Goal: Transaction & Acquisition: Purchase product/service

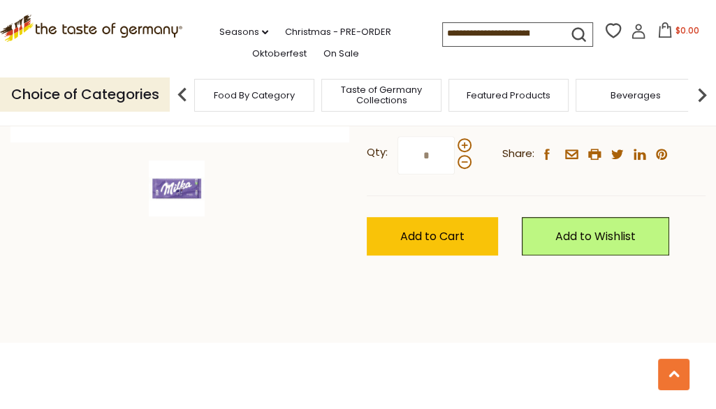
scroll to position [467, 0]
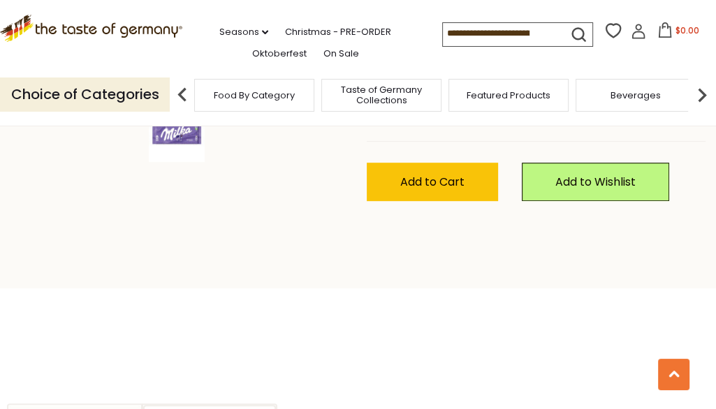
drag, startPoint x: 690, startPoint y: 89, endPoint x: 688, endPoint y: 104, distance: 15.5
click at [688, 64] on div ".st0{fill:#EDD300;} .st1{fill:#D33E21;} .st0{fill:#EDD300;} .st1{fill:#D33E21;}…" at bounding box center [358, 32] width 716 height 64
drag, startPoint x: 713, startPoint y: 97, endPoint x: 712, endPoint y: 107, distance: 9.8
click at [710, 64] on div ".st0{fill:#EDD300;} .st1{fill:#D33E21;} .st0{fill:#EDD300;} .st1{fill:#D33E21;}…" at bounding box center [358, 32] width 716 height 64
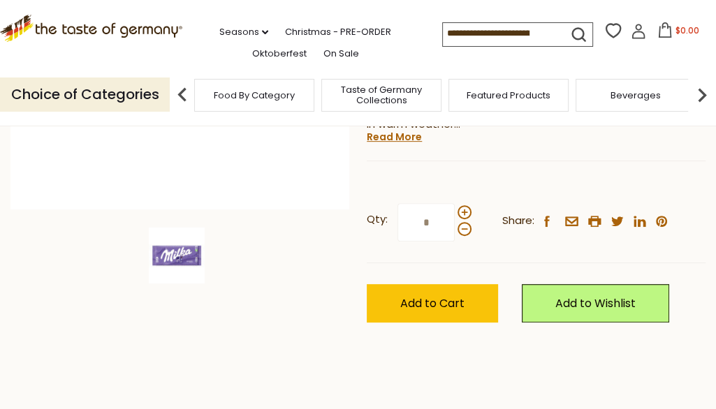
scroll to position [347, 0]
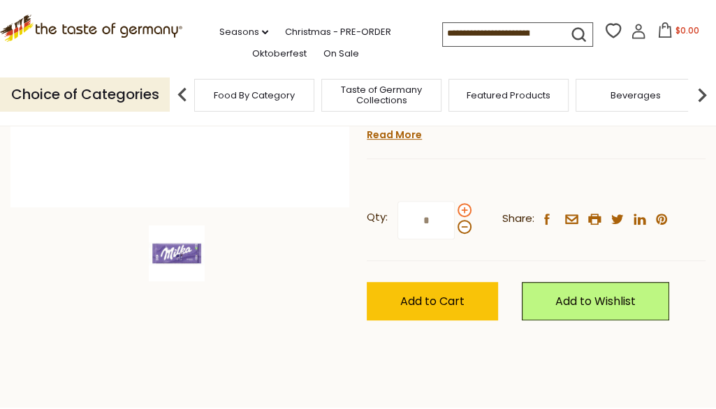
click at [471, 217] on span at bounding box center [465, 210] width 14 height 14
click at [455, 240] on input "*" at bounding box center [426, 220] width 57 height 38
click at [471, 217] on span at bounding box center [465, 210] width 14 height 14
click at [455, 240] on input "*" at bounding box center [426, 220] width 57 height 38
click at [471, 217] on span at bounding box center [465, 210] width 14 height 14
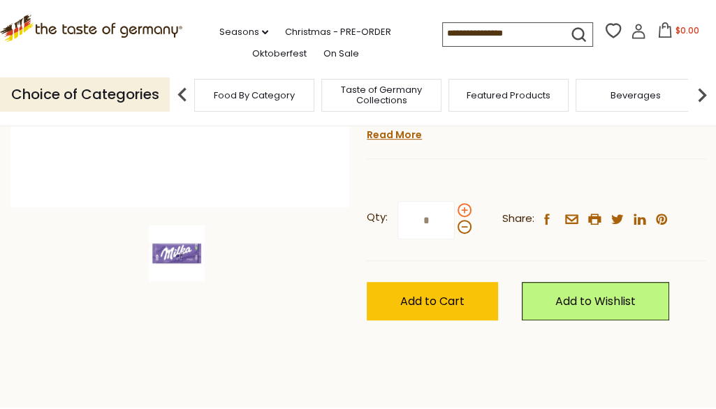
click at [455, 240] on input "*" at bounding box center [426, 220] width 57 height 38
click at [471, 234] on span at bounding box center [465, 227] width 14 height 14
click at [455, 240] on input "*" at bounding box center [426, 220] width 57 height 38
type input "*"
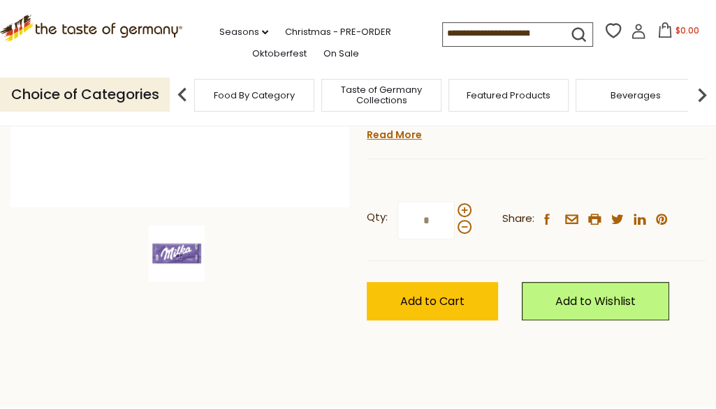
click at [551, 261] on div "Qty: * Share: facebook email printer twitter linkedin pinterest" at bounding box center [536, 220] width 339 height 81
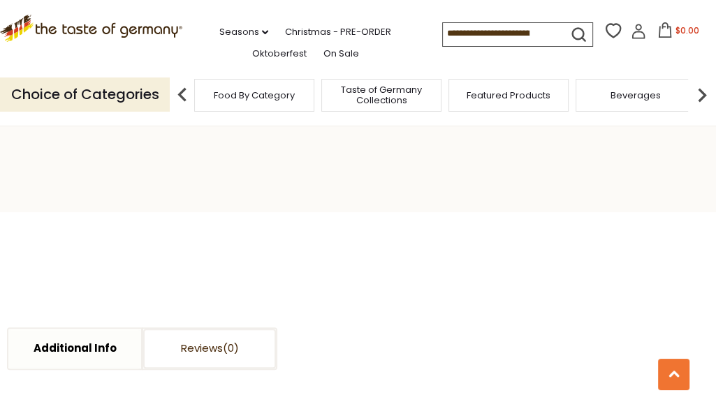
scroll to position [545, 0]
click at [458, 112] on span "Add to Cart" at bounding box center [432, 104] width 64 height 16
click at [675, 36] on span "$44.7" at bounding box center [687, 30] width 25 height 12
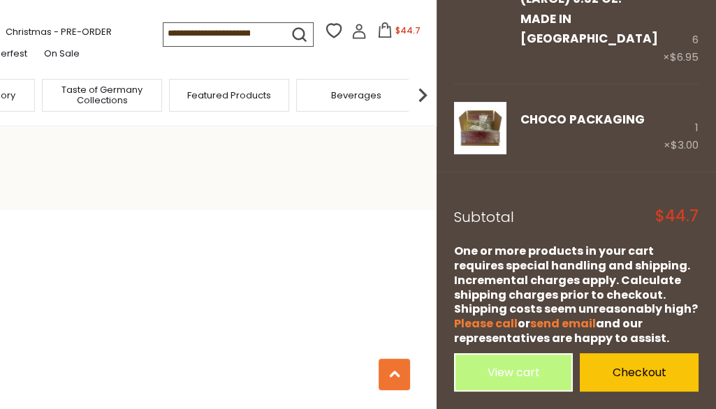
scroll to position [321, 0]
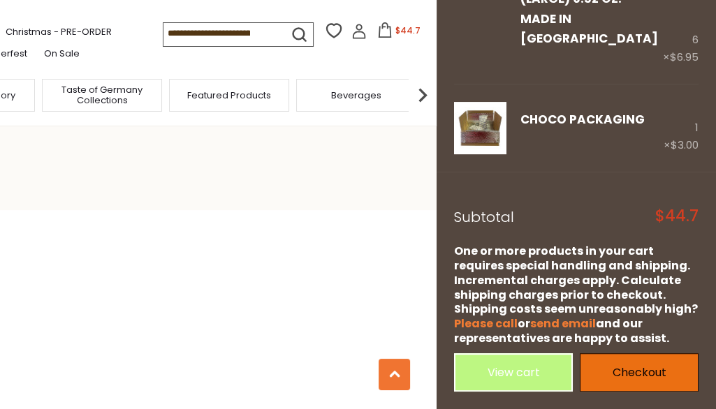
click at [614, 366] on link "Checkout" at bounding box center [639, 372] width 119 height 38
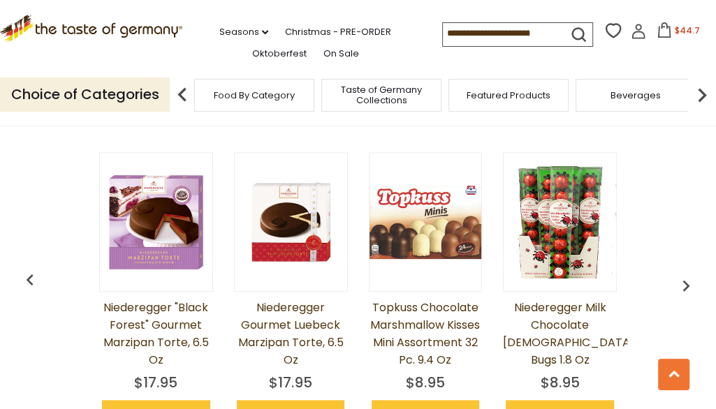
scroll to position [1028, 0]
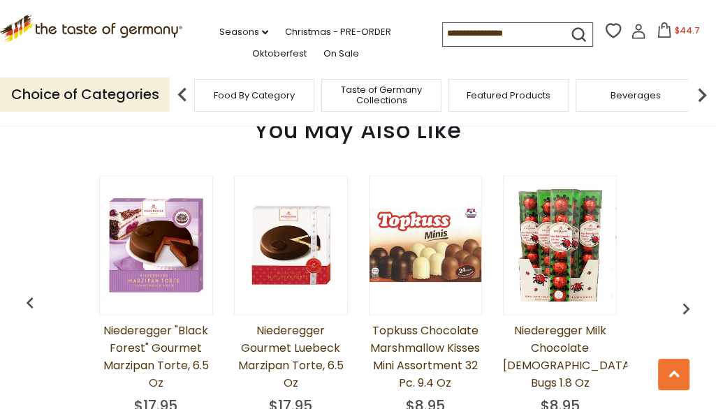
click at [370, 105] on span "Taste of Germany Collections" at bounding box center [382, 95] width 112 height 21
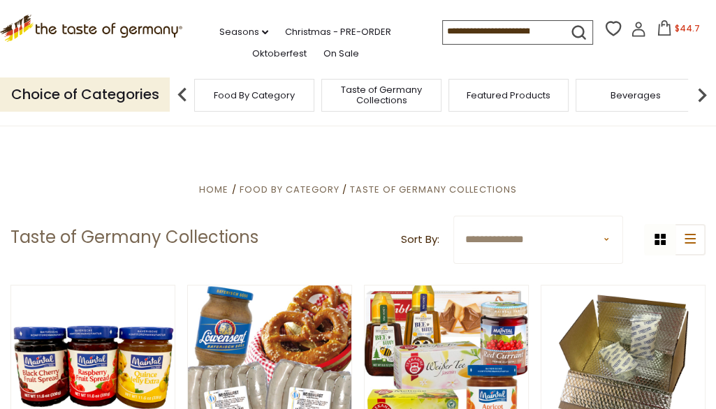
click at [657, 36] on icon at bounding box center [664, 27] width 15 height 15
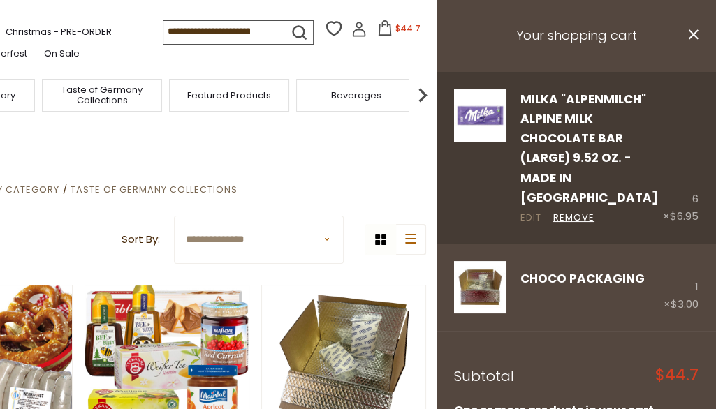
click at [537, 226] on link "Edit" at bounding box center [530, 218] width 21 height 15
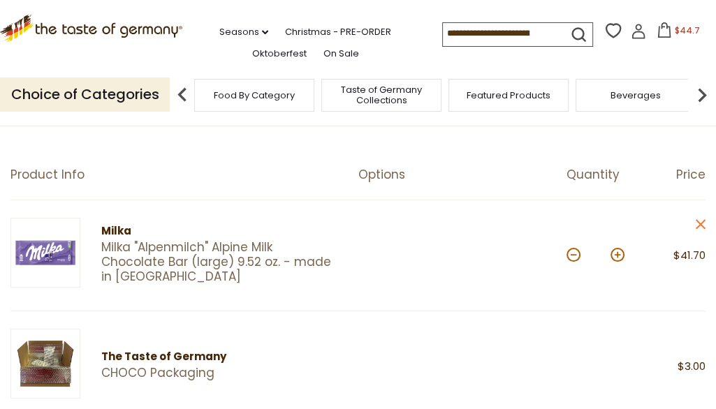
scroll to position [104, 0]
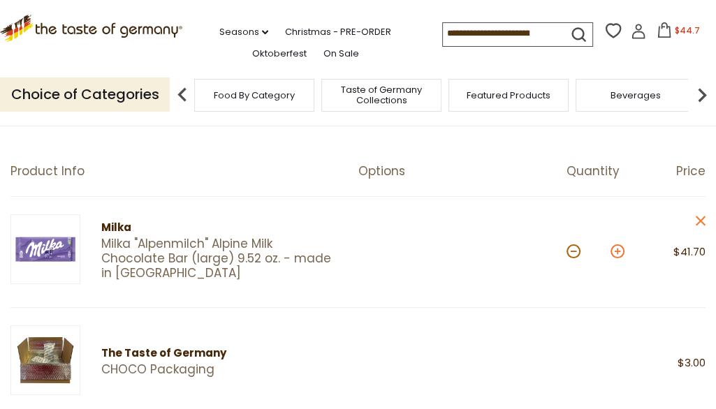
click at [611, 258] on button at bounding box center [618, 252] width 14 height 14
type input "*"
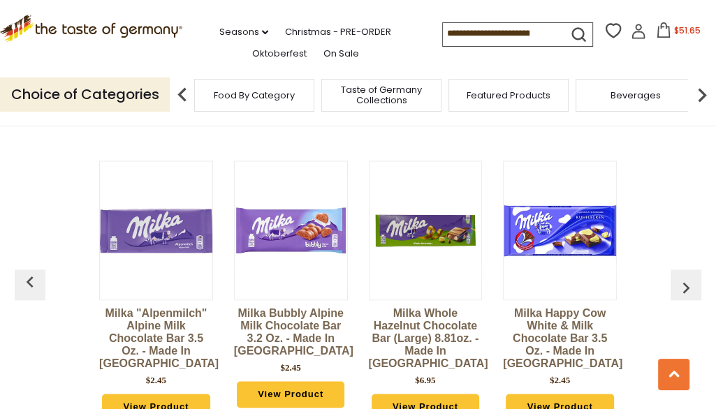
scroll to position [1107, 0]
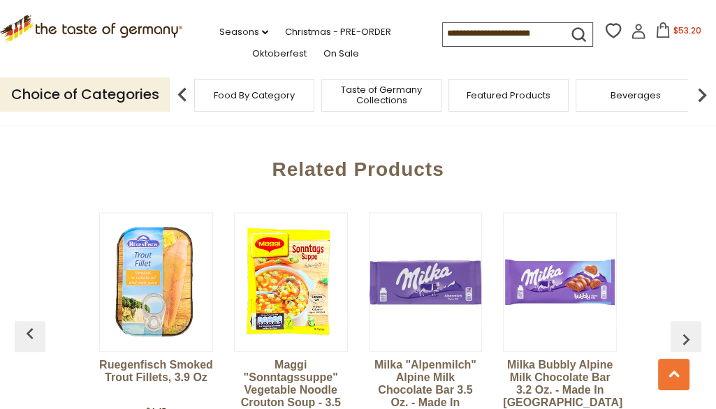
scroll to position [1107, 0]
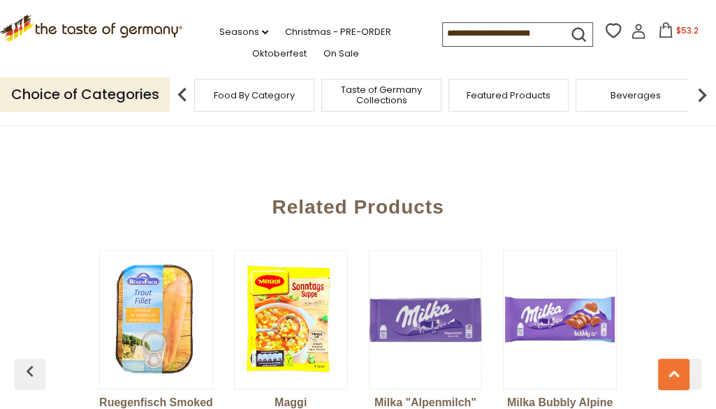
click at [487, 43] on input at bounding box center [502, 33] width 118 height 20
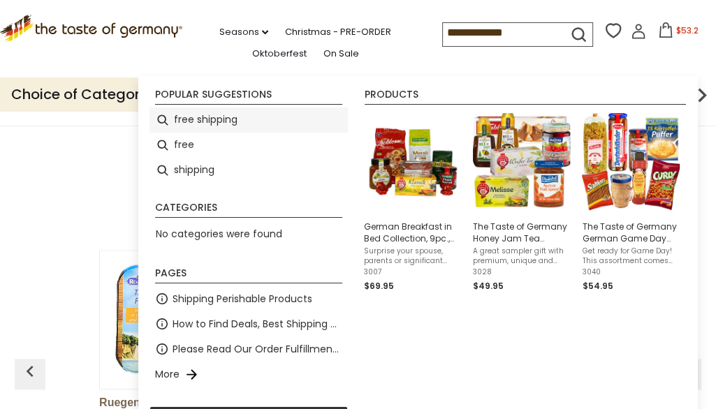
type input "**********"
click at [264, 125] on li "free shipping" at bounding box center [249, 120] width 198 height 25
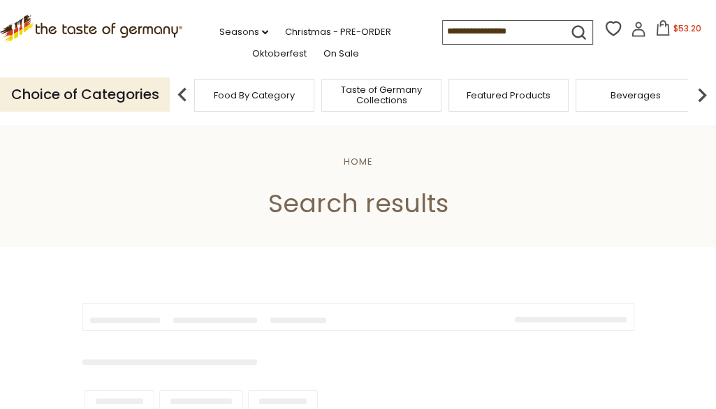
type input "**********"
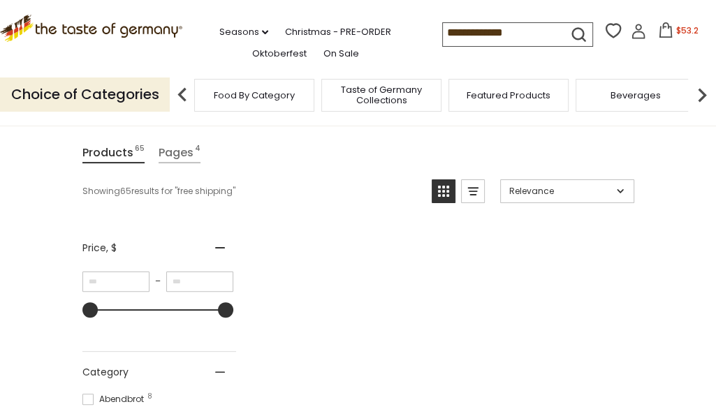
scroll to position [157, 0]
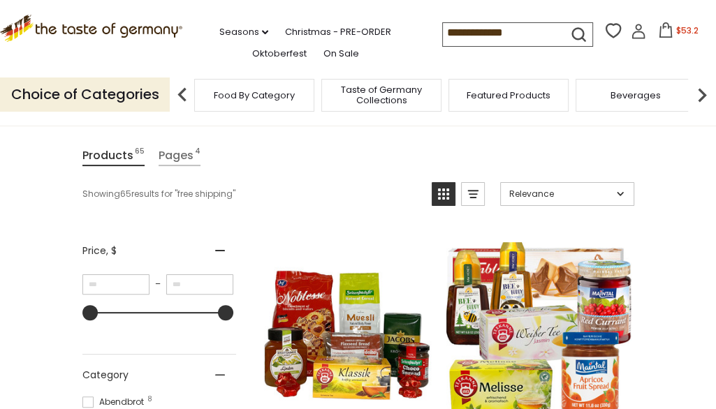
click at [393, 105] on span "Taste of Germany Collections" at bounding box center [382, 95] width 112 height 21
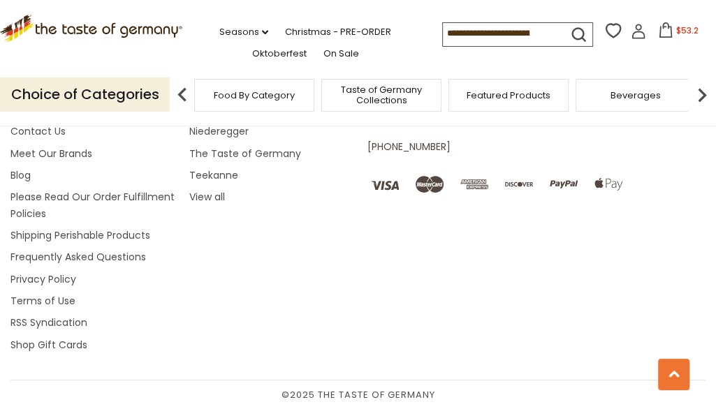
scroll to position [4266, 0]
click at [658, 38] on icon at bounding box center [665, 29] width 15 height 15
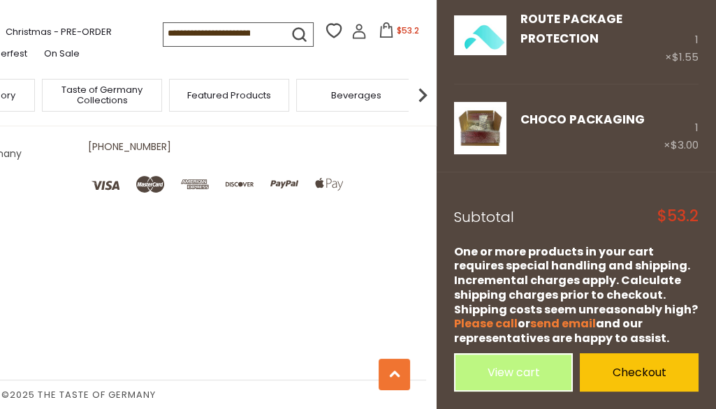
scroll to position [429, 0]
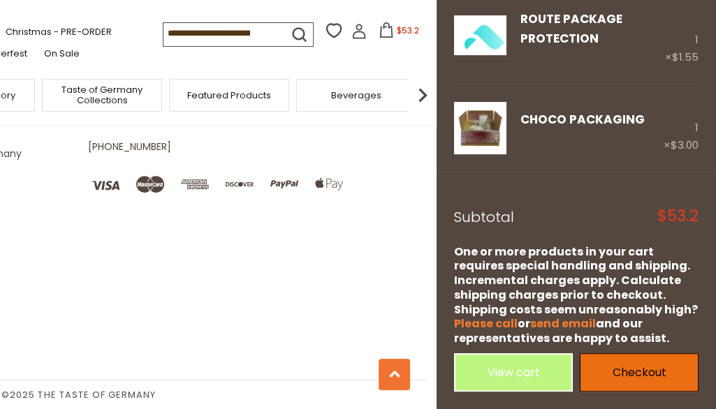
click at [649, 372] on link "Checkout" at bounding box center [639, 372] width 119 height 38
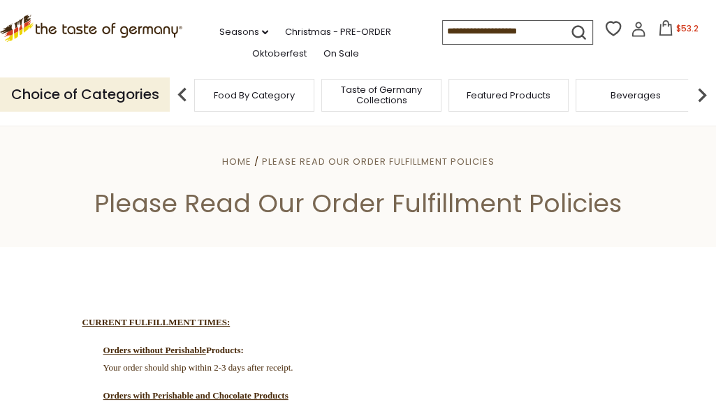
click at [658, 36] on icon at bounding box center [665, 27] width 15 height 15
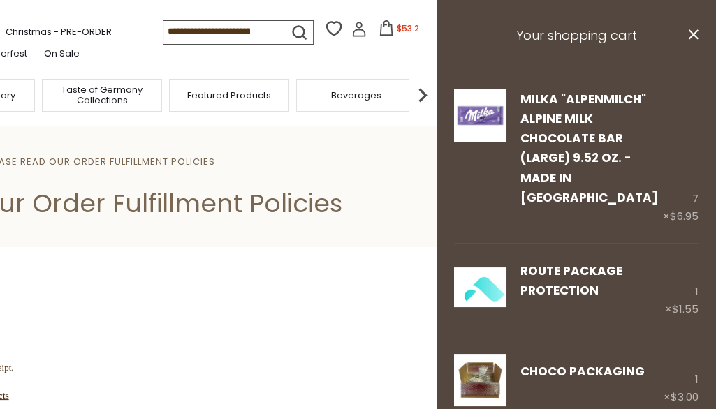
click at [706, 52] on h3 "Your shopping cart" at bounding box center [576, 36] width 279 height 72
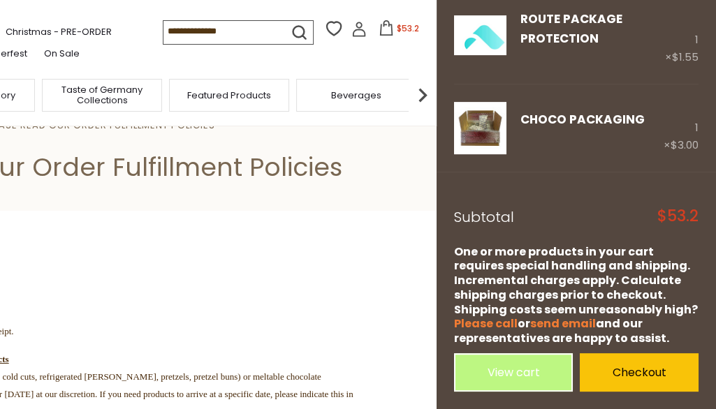
scroll to position [45, 0]
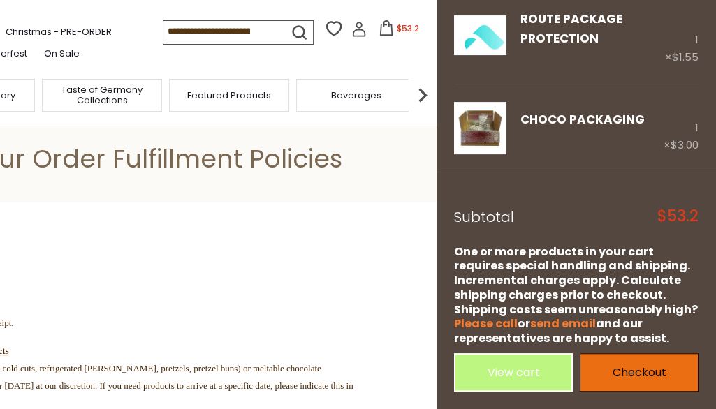
click at [623, 363] on link "Checkout" at bounding box center [639, 372] width 119 height 38
